Goal: Task Accomplishment & Management: Use online tool/utility

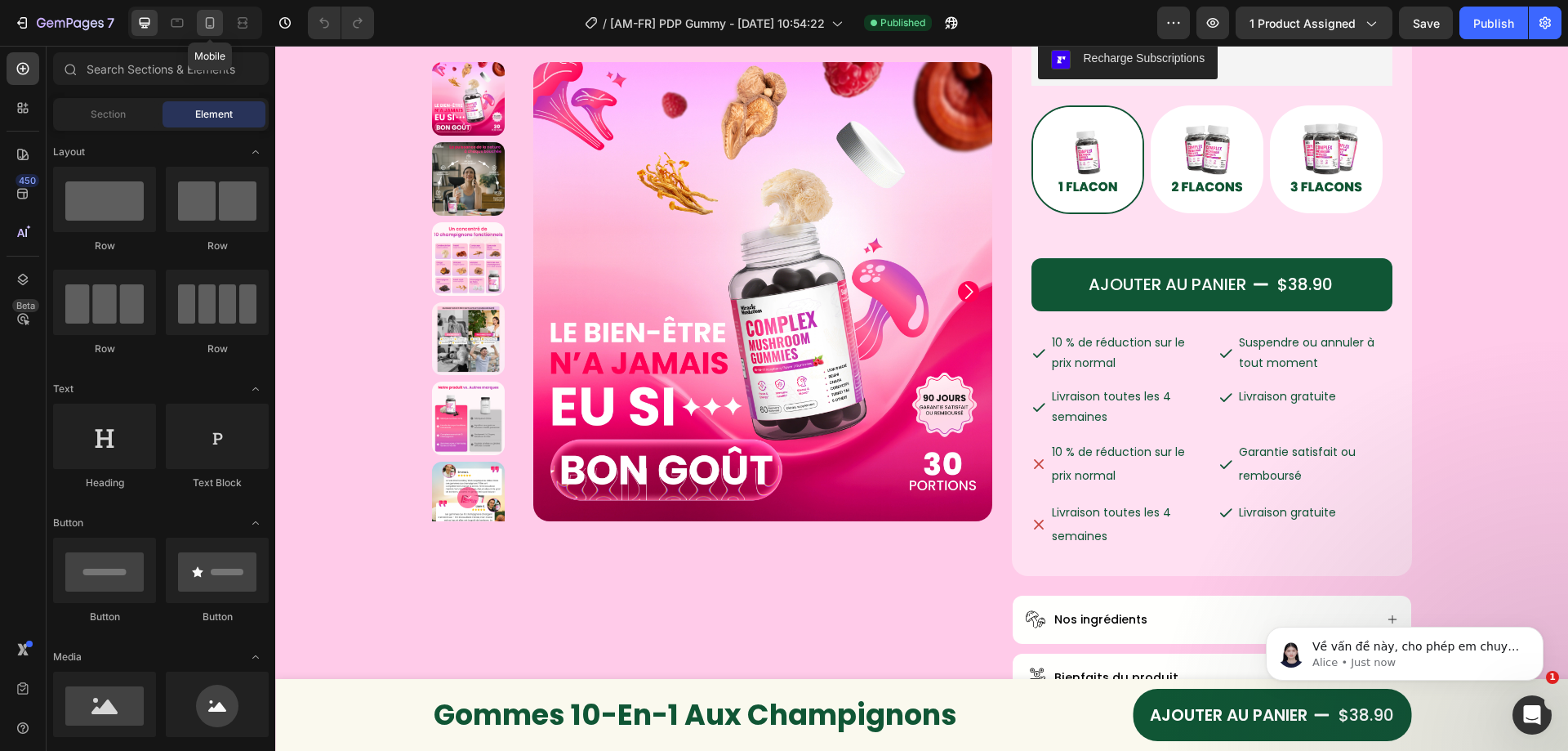
click at [215, 27] on icon at bounding box center [209, 23] width 17 height 17
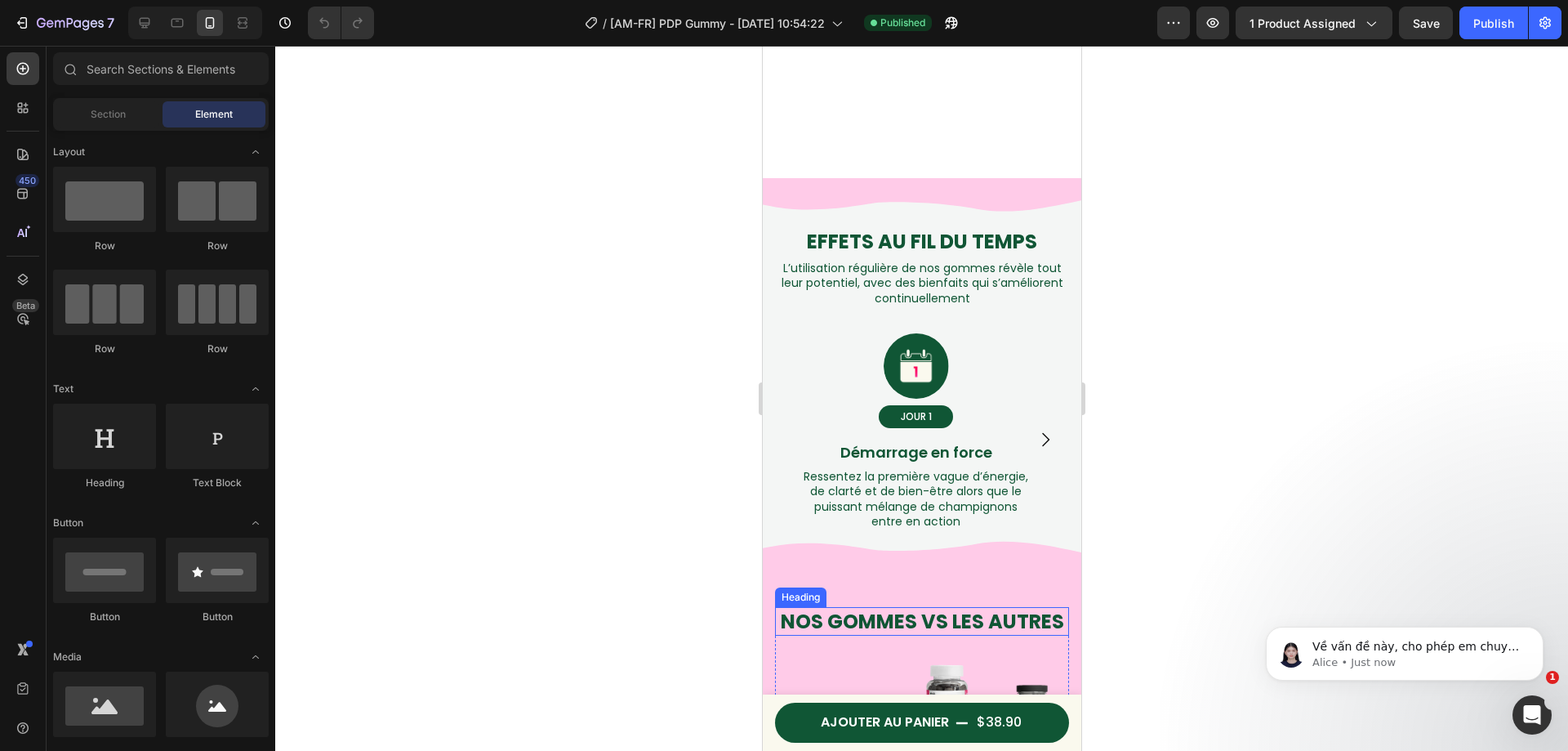
scroll to position [2372, 0]
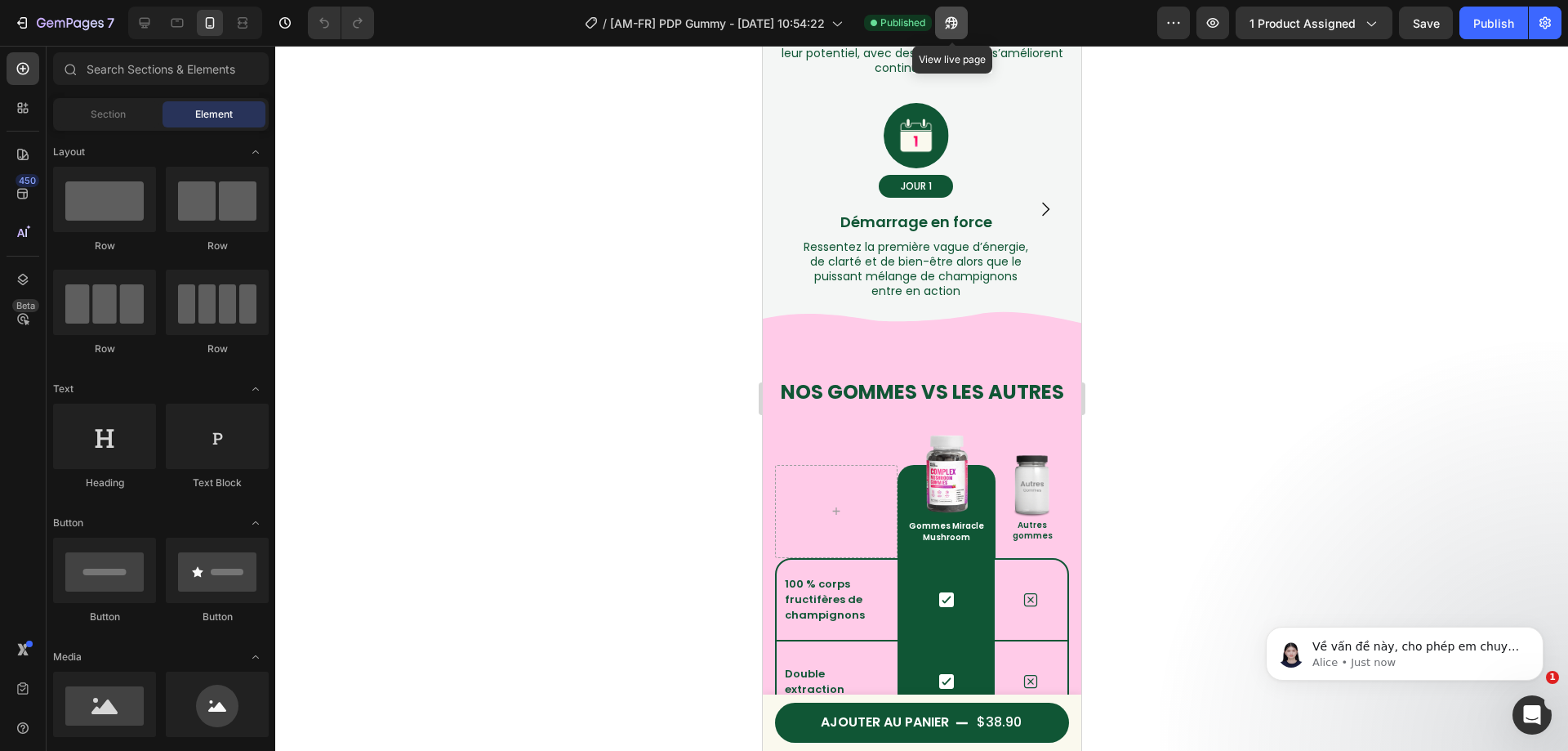
click at [949, 27] on icon "button" at bounding box center [948, 26] width 4 height 4
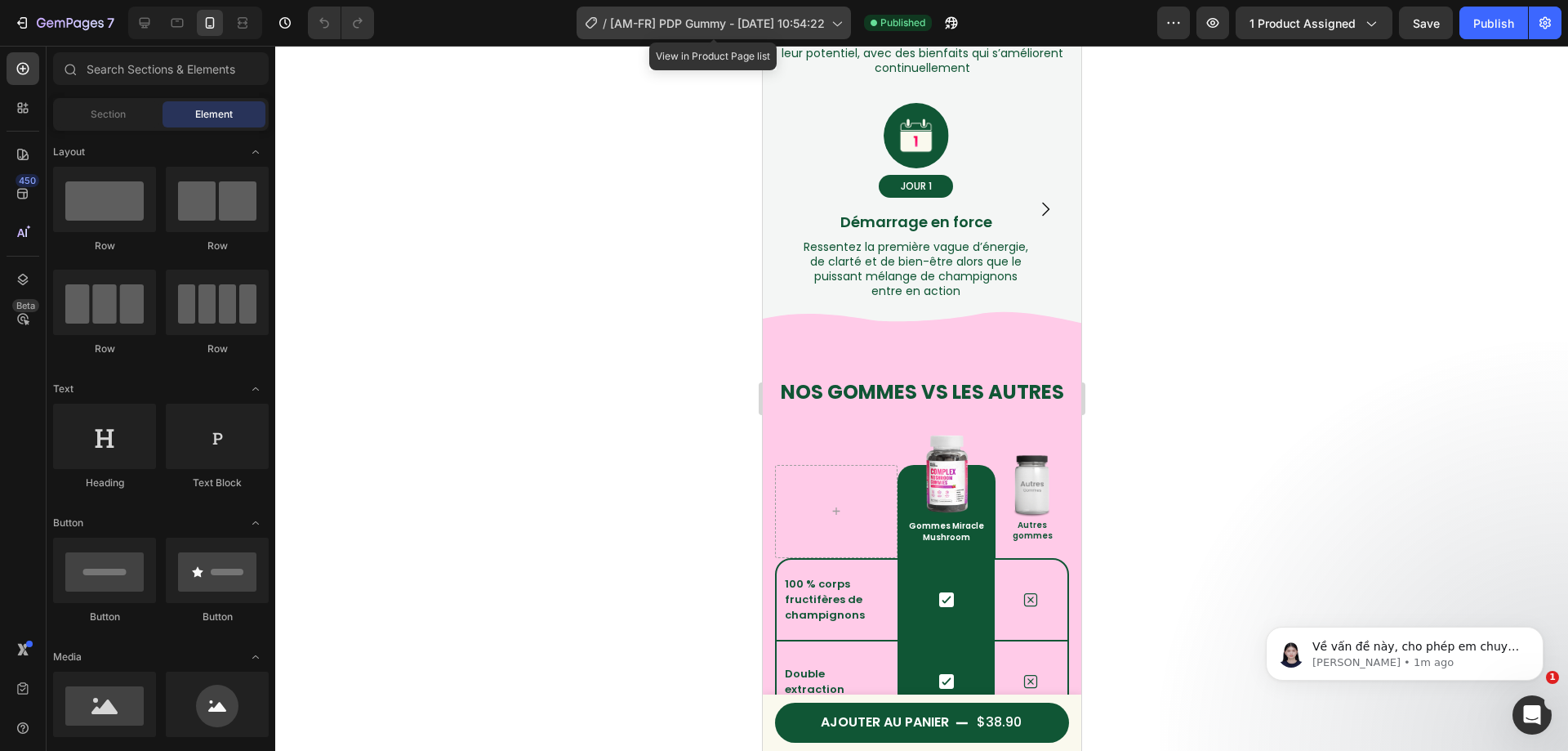
click at [828, 19] on icon at bounding box center [836, 23] width 17 height 17
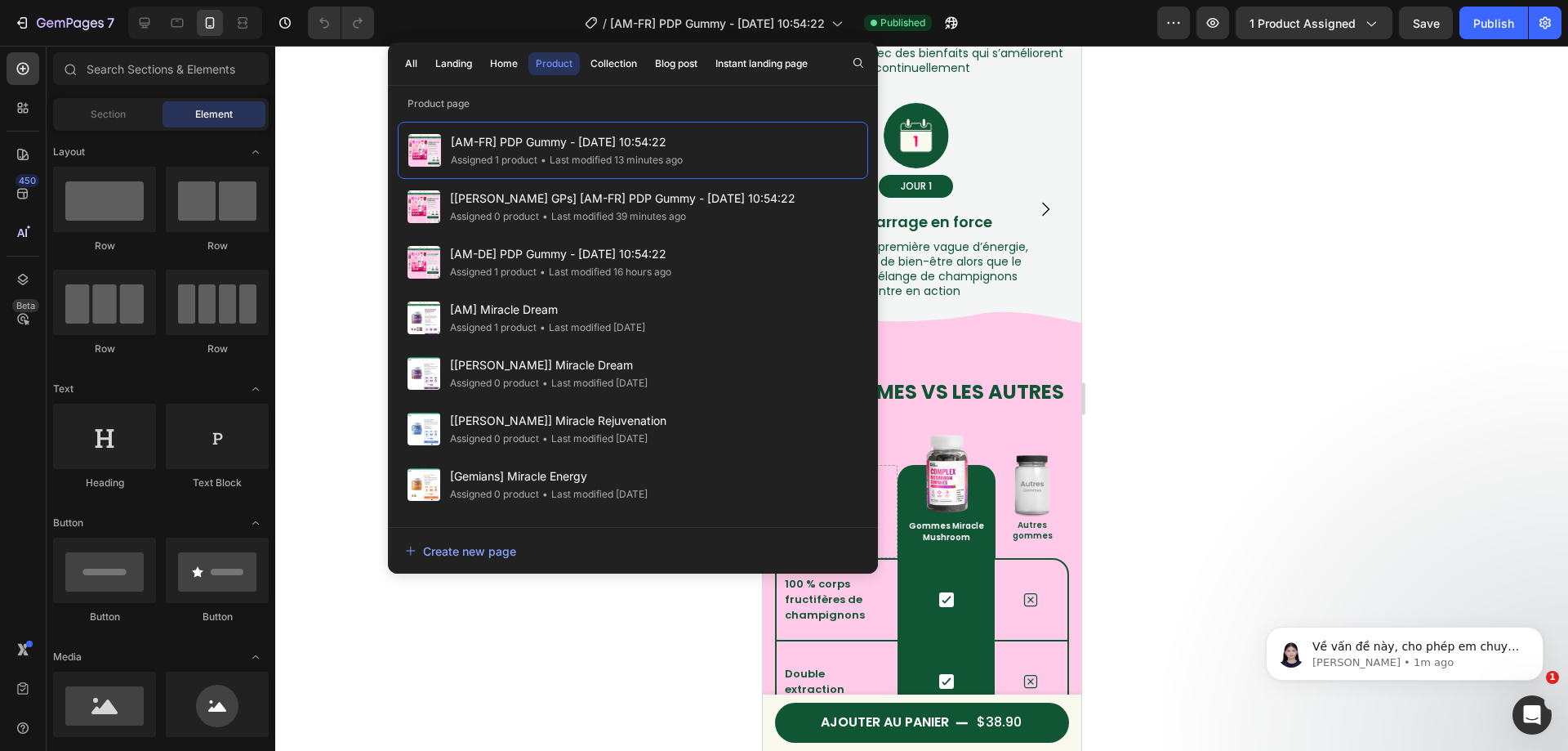
click at [1280, 347] on div at bounding box center [922, 398] width 1293 height 705
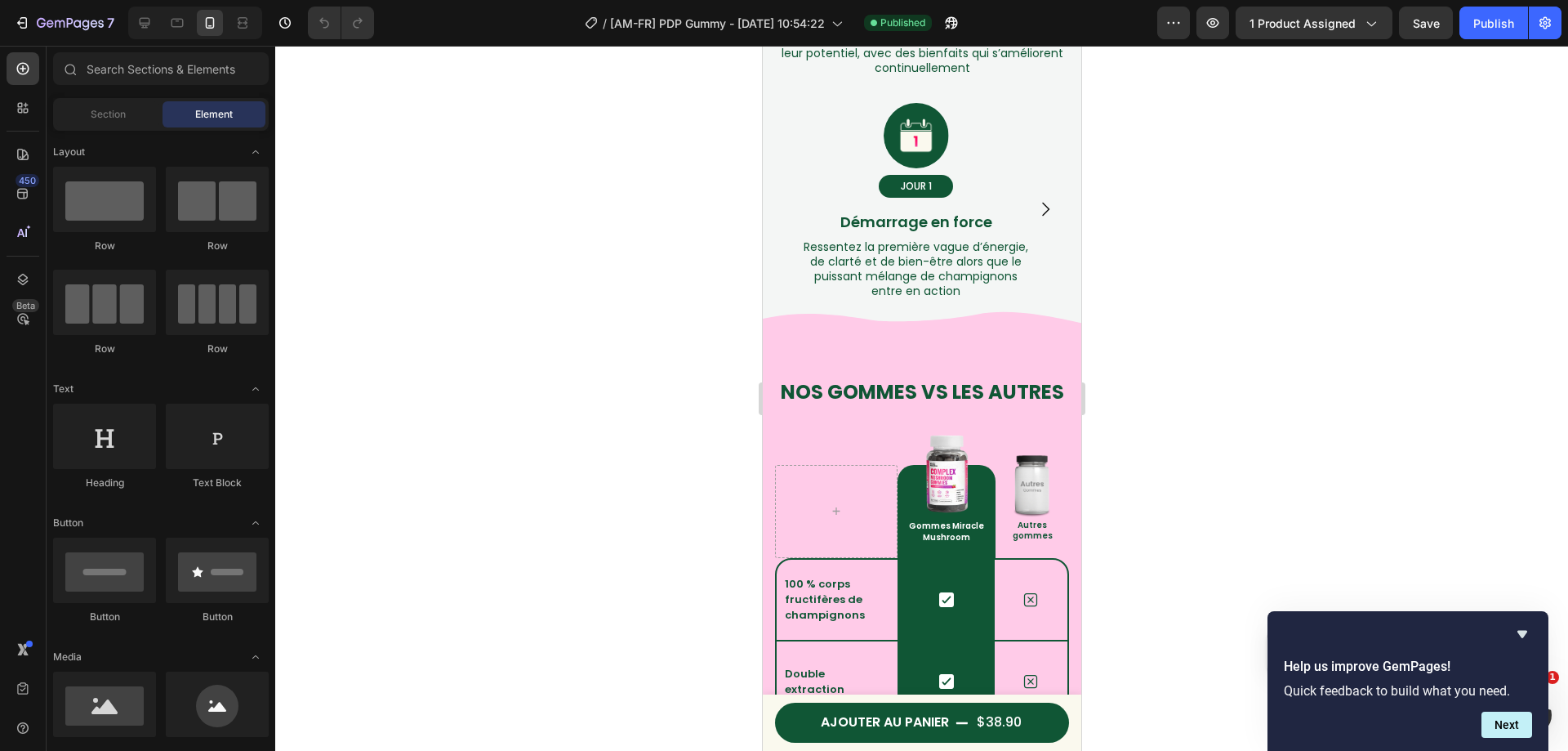
scroll to position [0, 0]
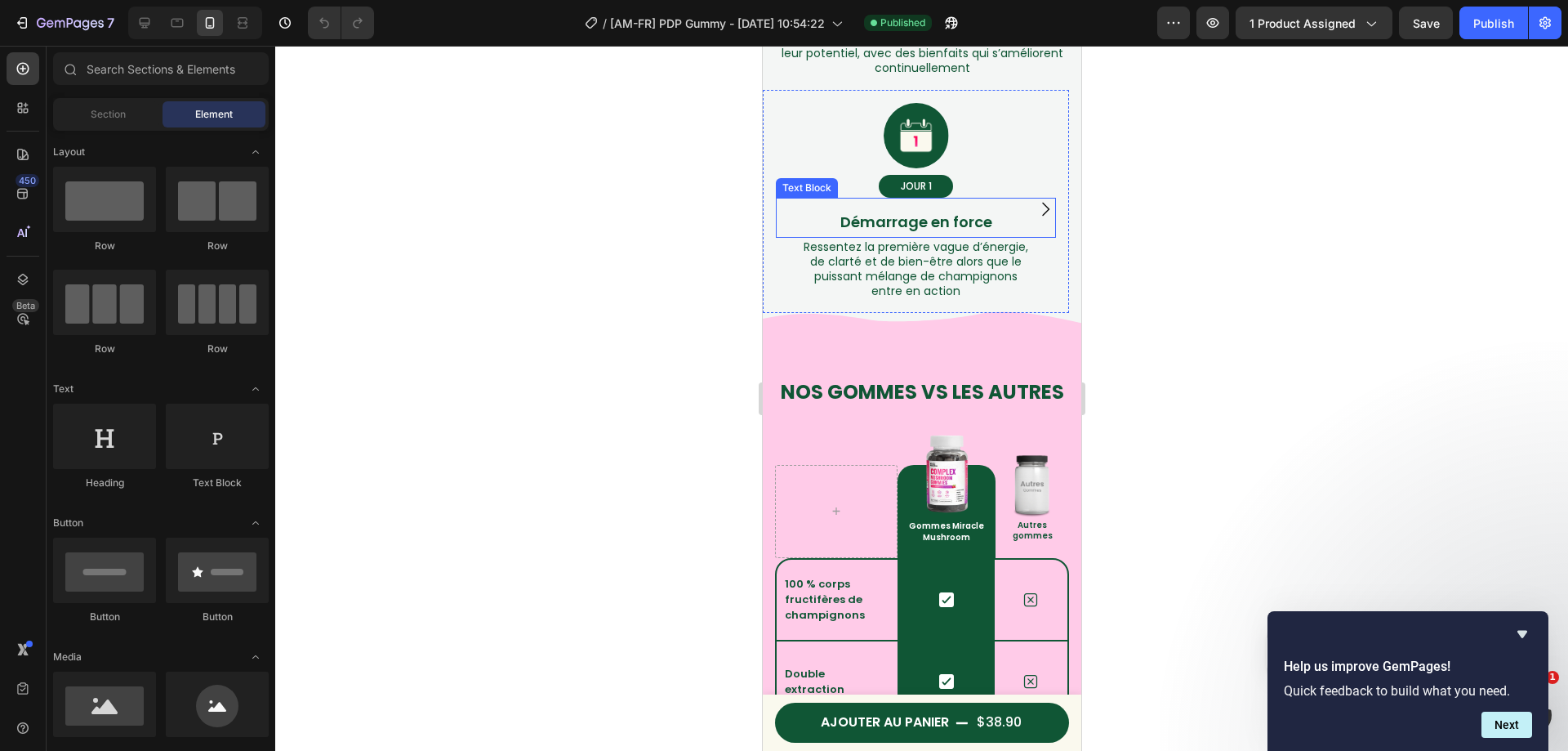
click at [950, 236] on p "Démarrage en force" at bounding box center [915, 223] width 277 height 26
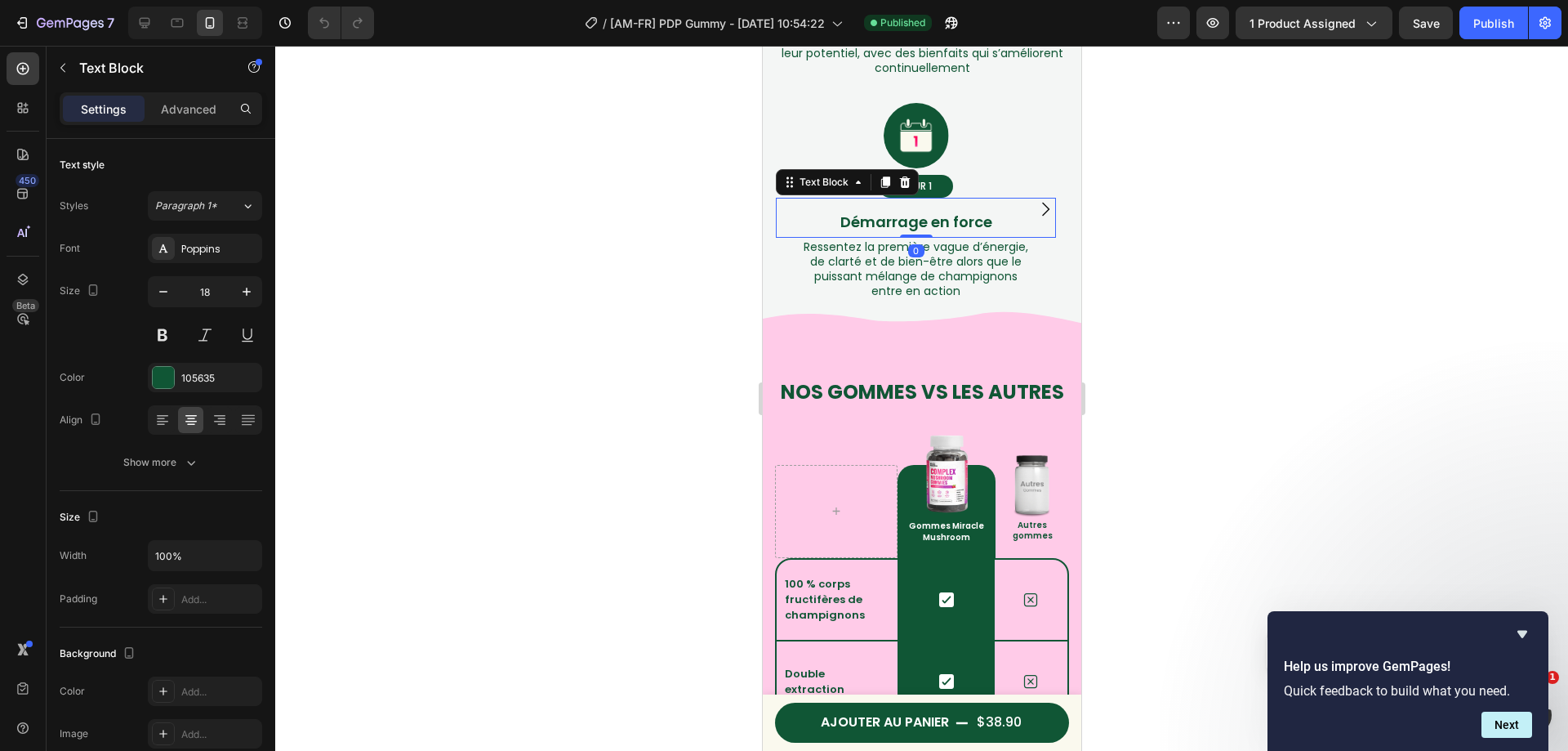
click at [973, 236] on p "Démarrage en force" at bounding box center [915, 223] width 277 height 26
drag, startPoint x: 990, startPoint y: 458, endPoint x: 835, endPoint y: 462, distance: 155.1
click at [835, 236] on p "Démarrage en force" at bounding box center [915, 223] width 277 height 26
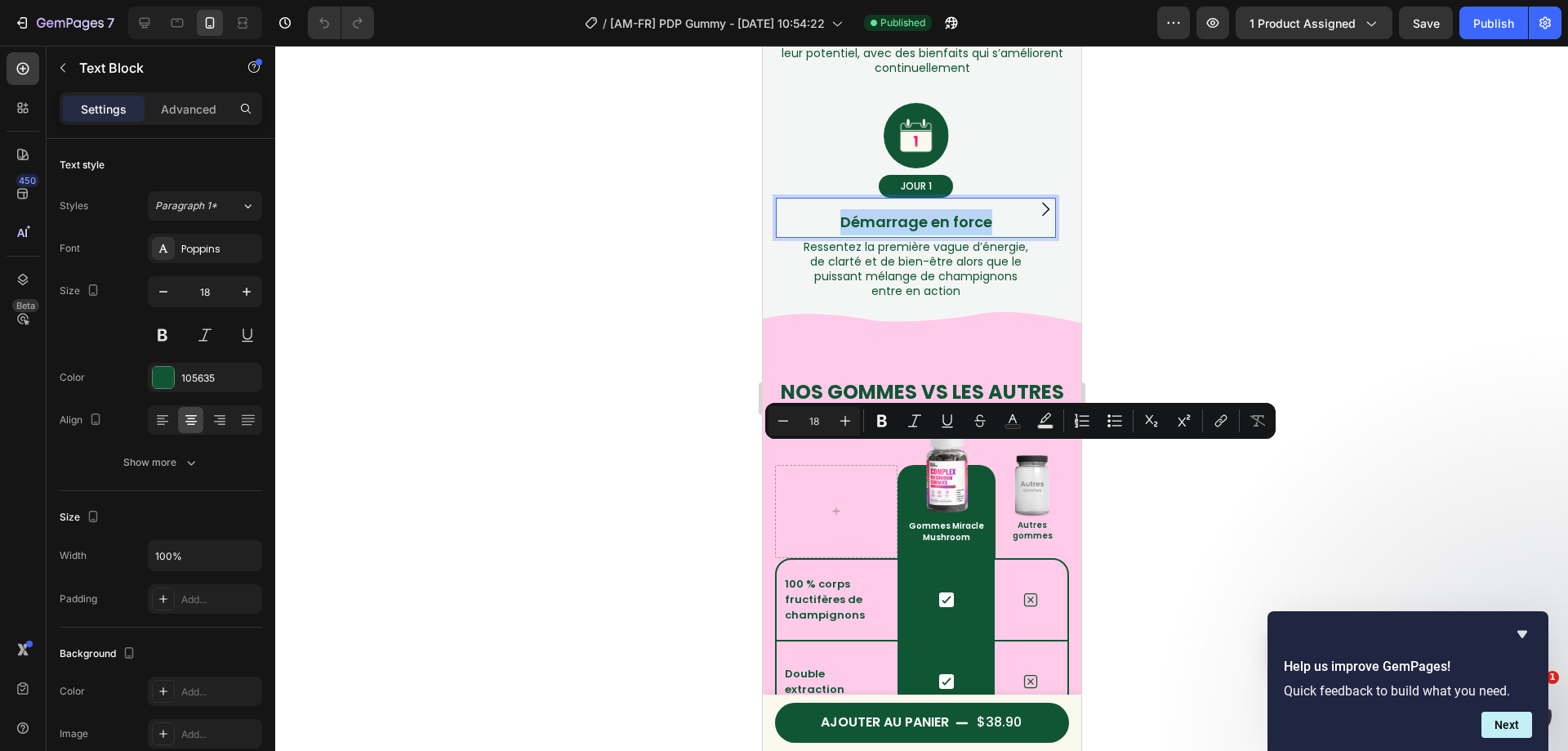
copy p "Démarrage en force"
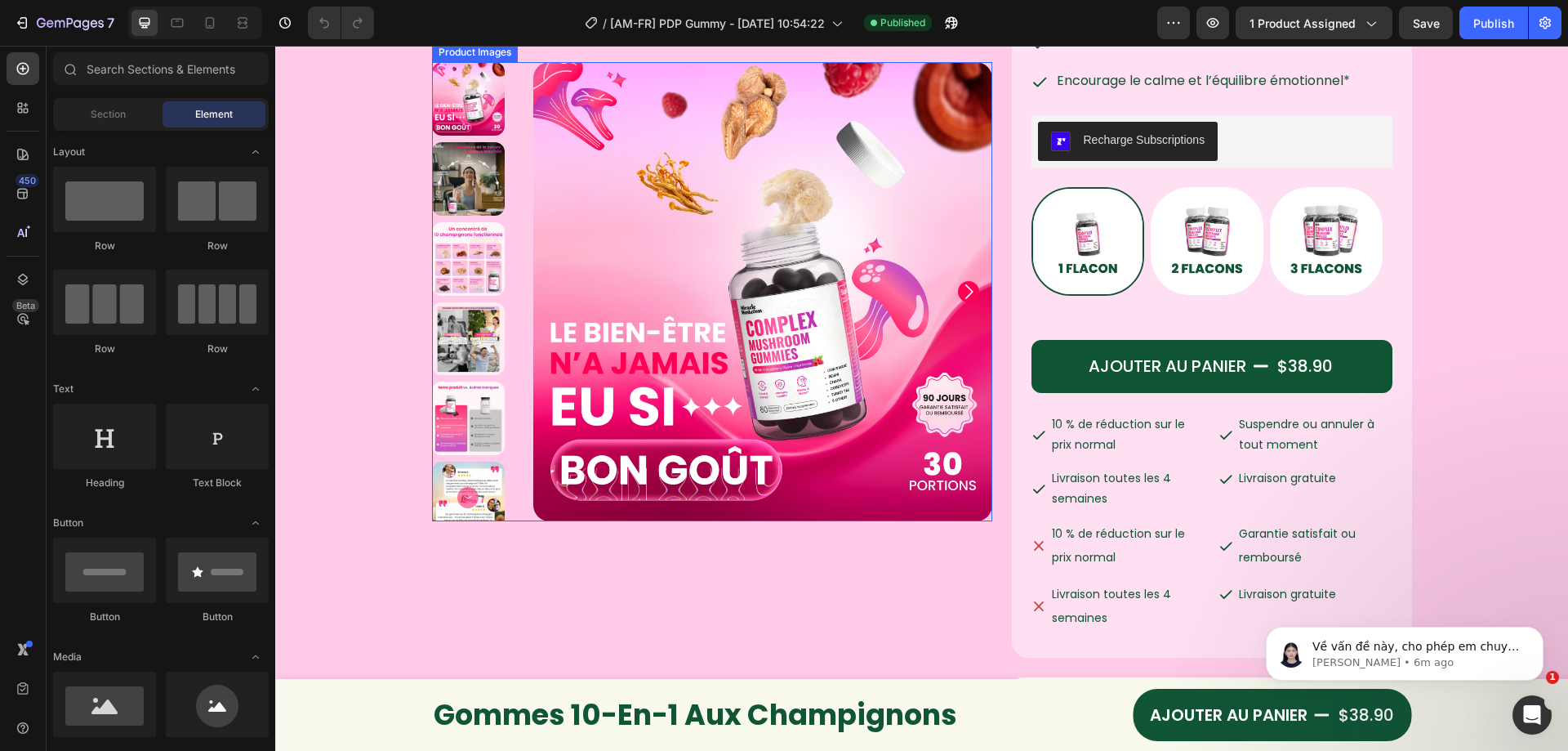
scroll to position [572, 0]
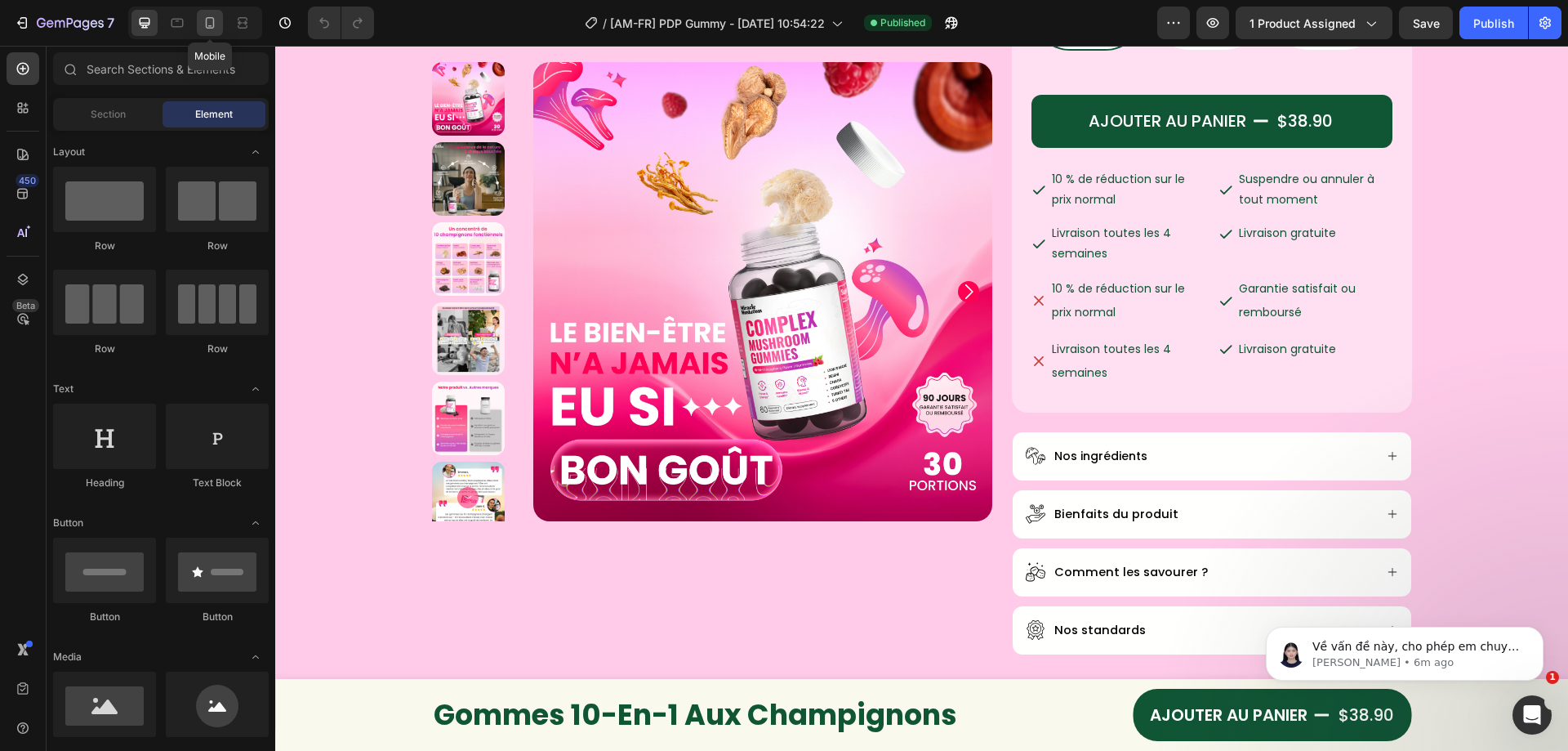
click at [200, 22] on div at bounding box center [210, 23] width 26 height 26
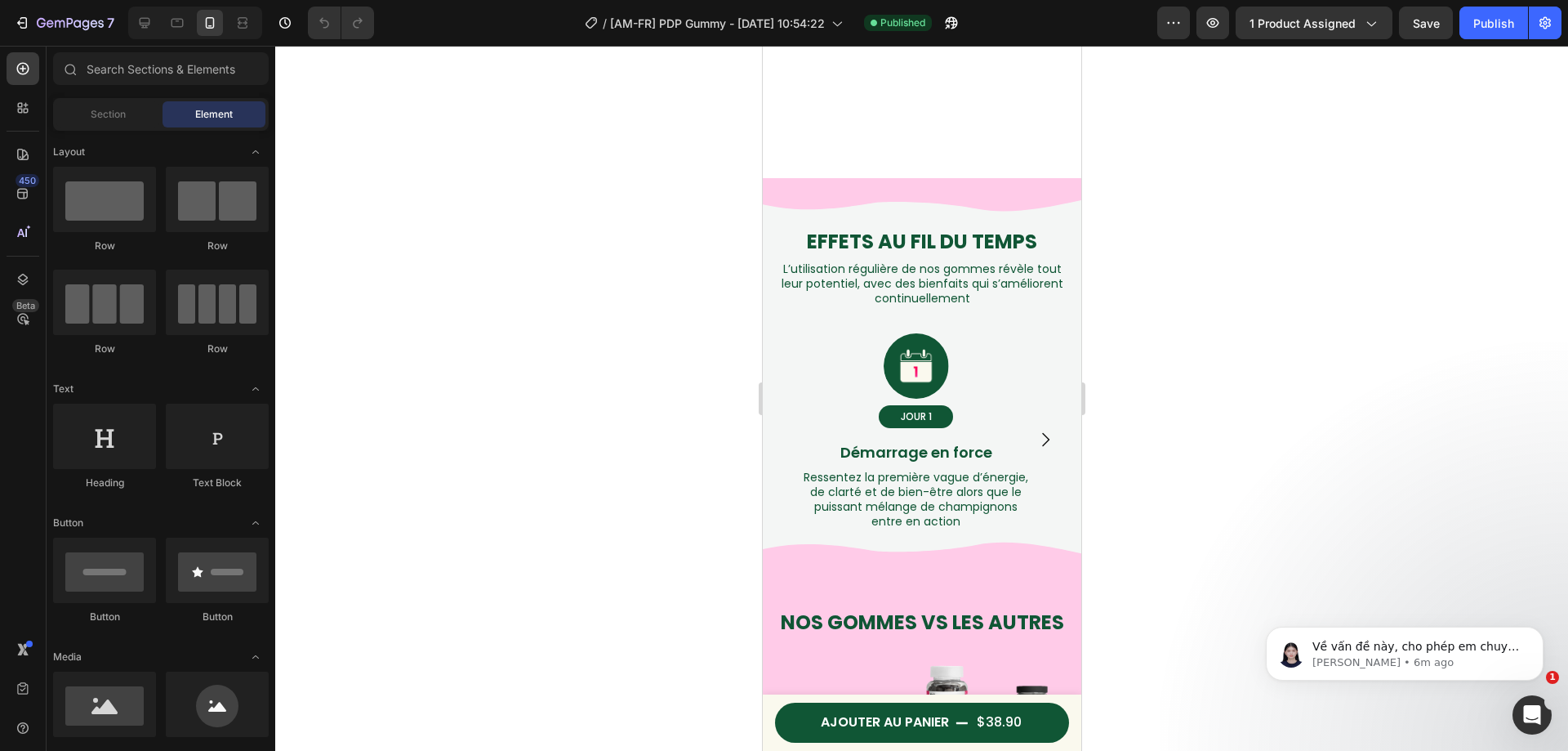
scroll to position [2535, 0]
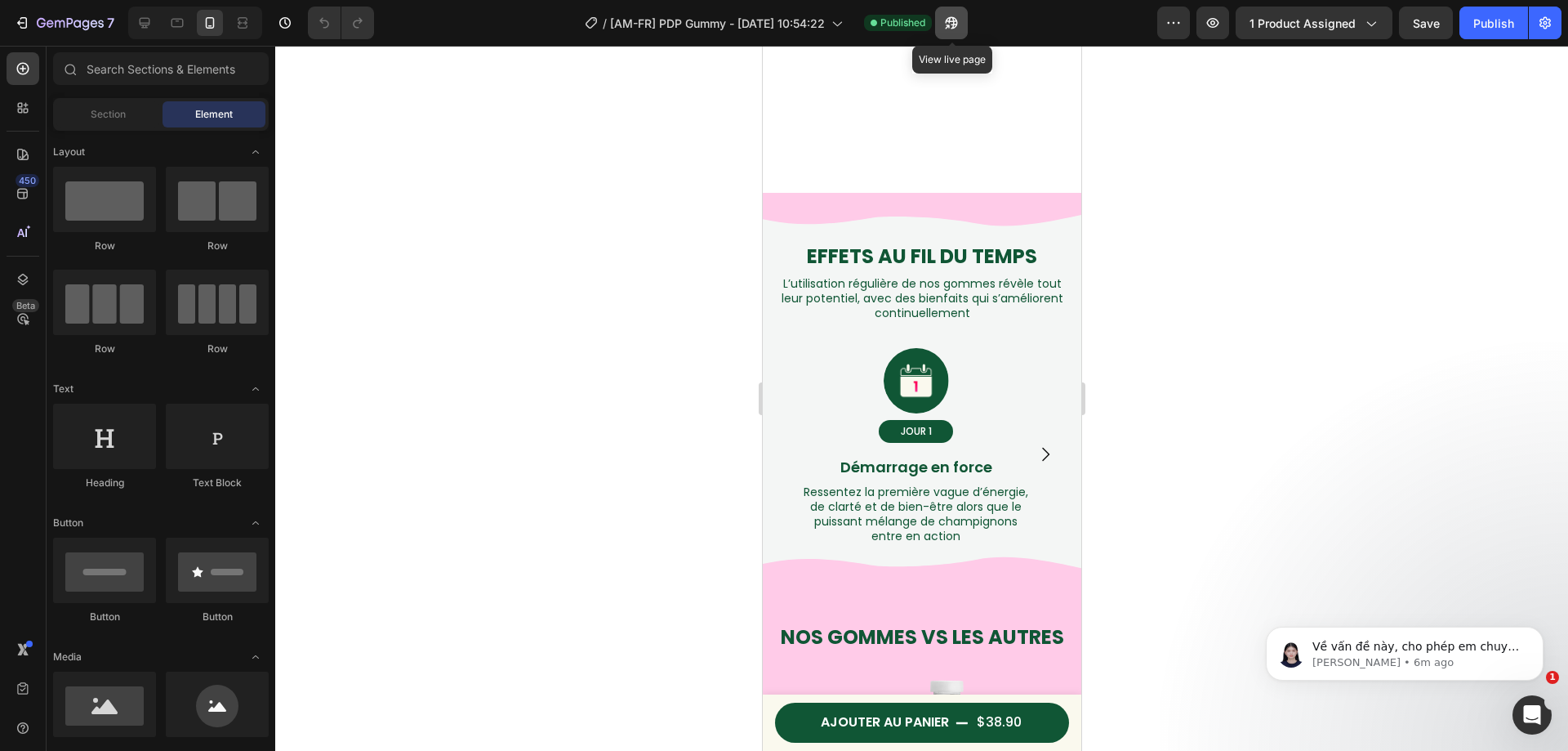
click at [948, 27] on icon "button" at bounding box center [951, 23] width 17 height 17
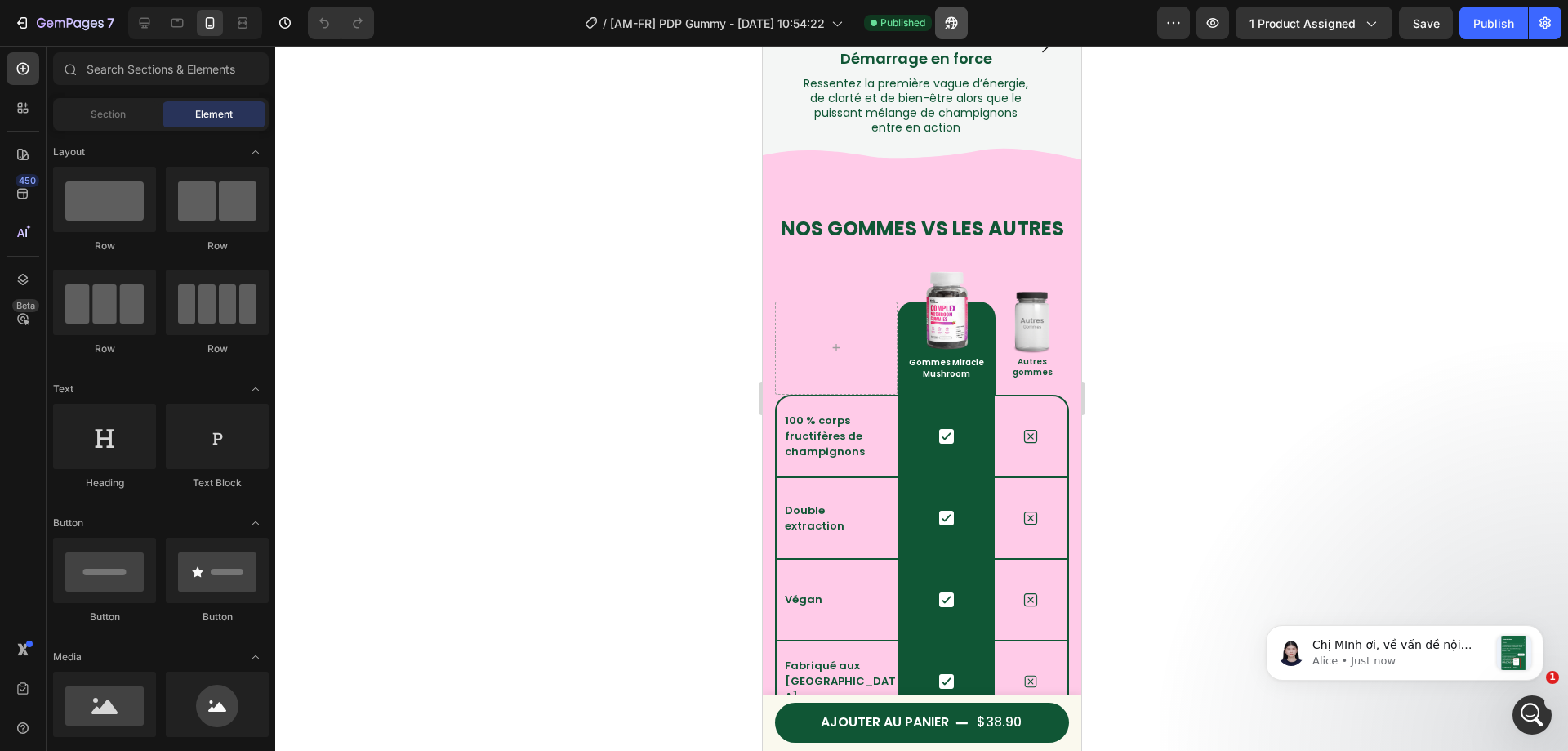
scroll to position [0, 0]
